Goal: Information Seeking & Learning: Find specific fact

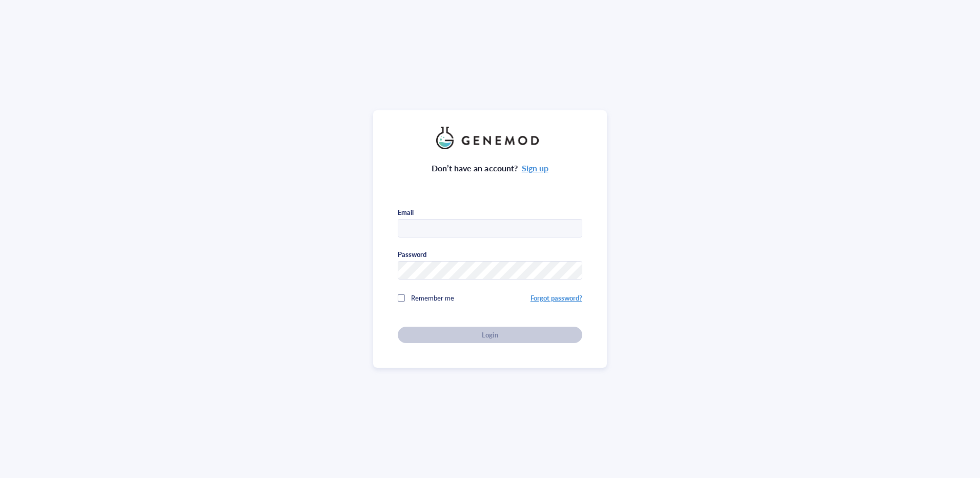
click at [513, 234] on div at bounding box center [490, 228] width 185 height 18
click at [546, 234] on div at bounding box center [490, 228] width 185 height 18
type input "[PERSON_NAME][EMAIL_ADDRESS][PERSON_NAME][DOMAIN_NAME]"
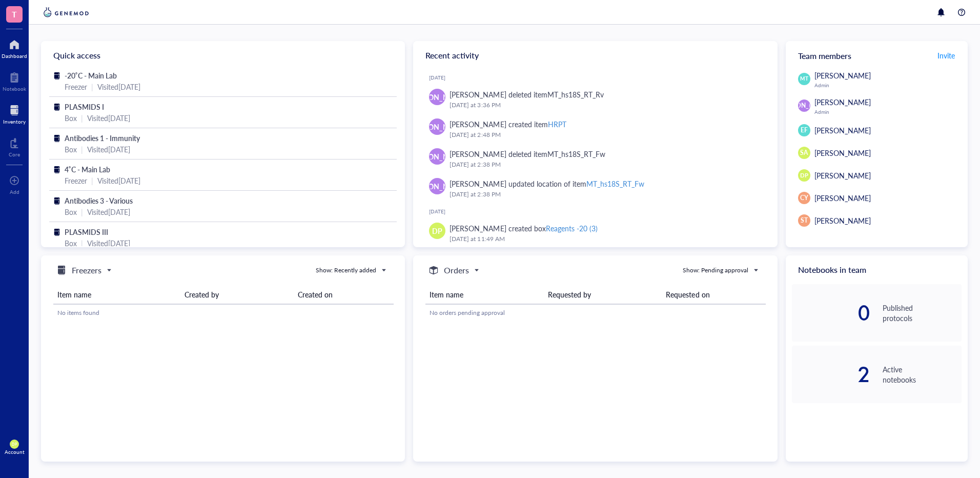
click at [23, 104] on div at bounding box center [14, 110] width 23 height 16
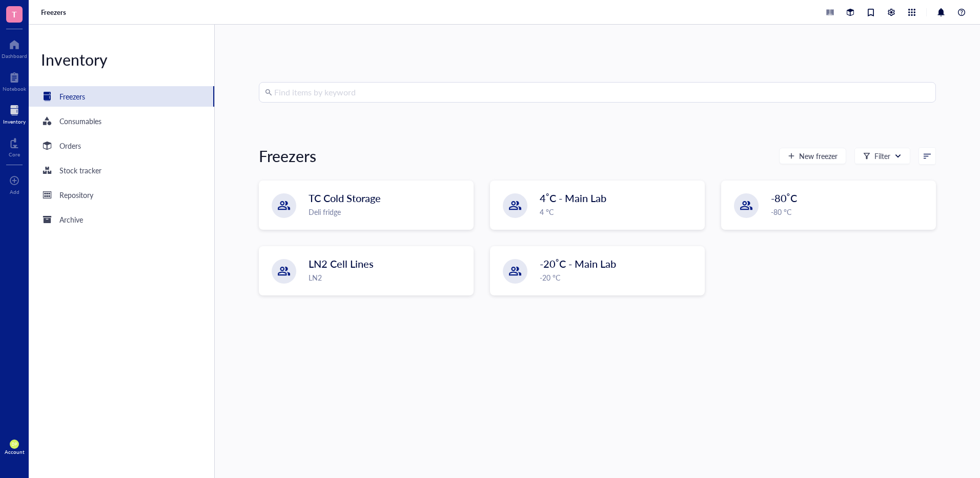
click at [378, 94] on input "search" at bounding box center [602, 92] width 656 height 19
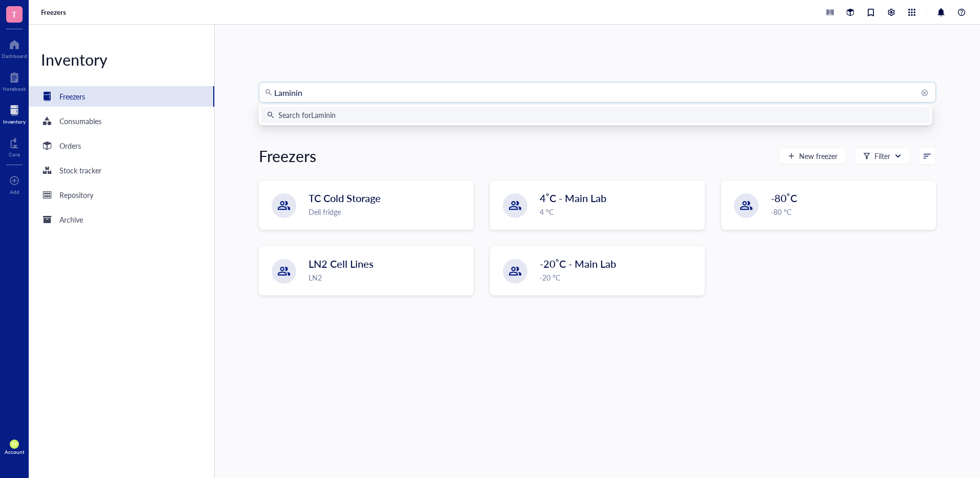
type input "LamininB"
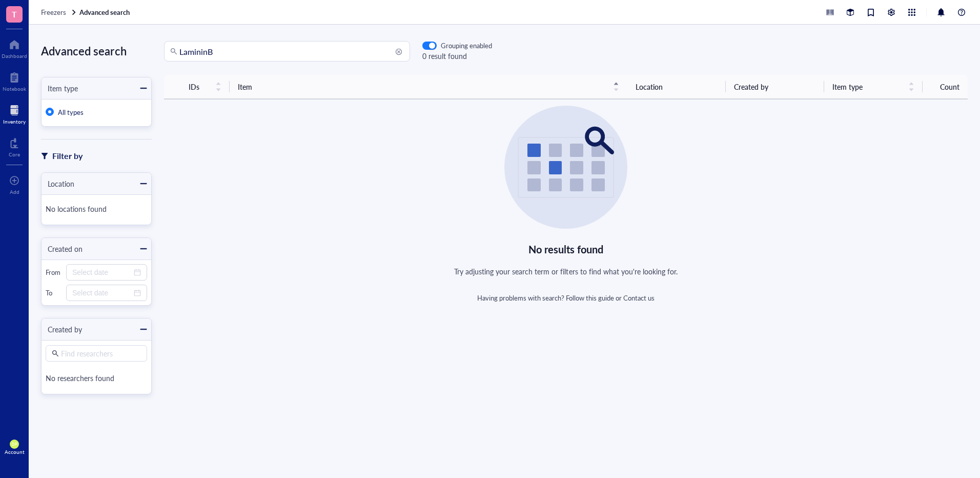
click at [207, 51] on input "LamininB" at bounding box center [291, 51] width 224 height 19
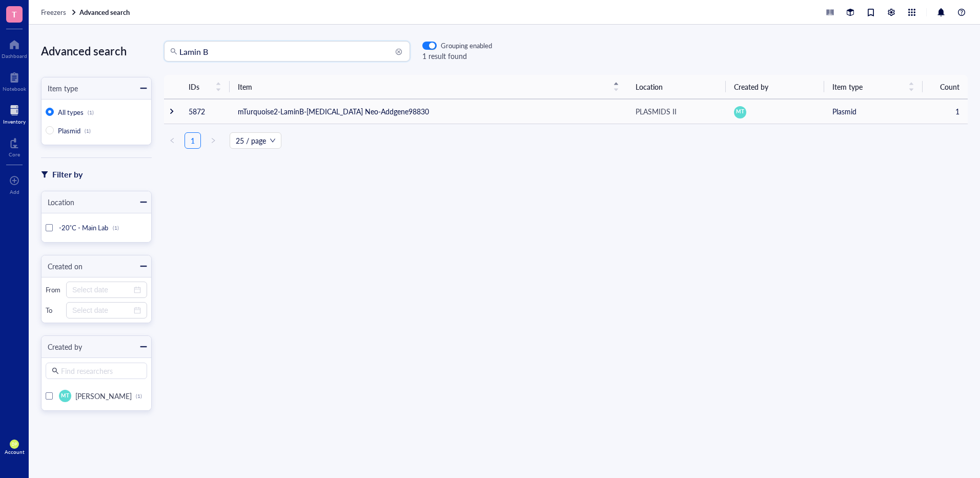
type input "Lamin B"
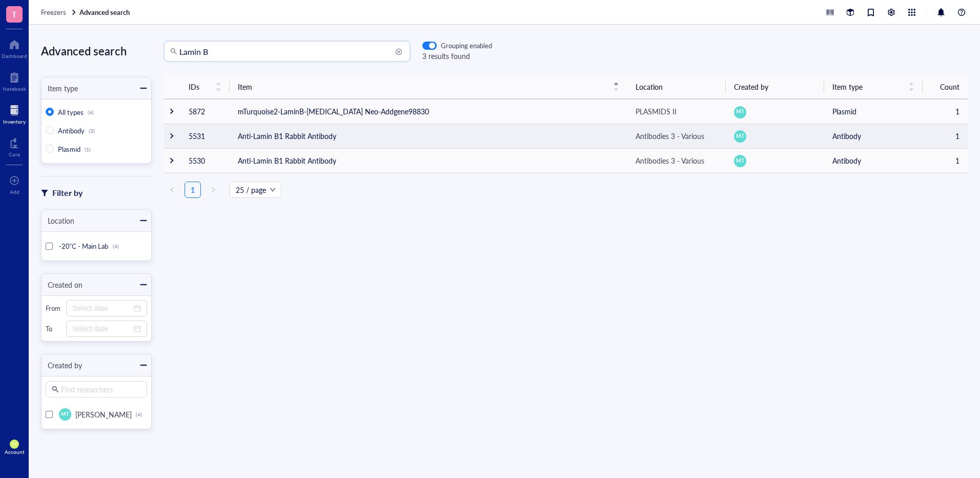
click at [494, 128] on td "Anti-Lamin B1 Rabbit Antibody" at bounding box center [429, 136] width 398 height 25
